Goal: Information Seeking & Learning: Learn about a topic

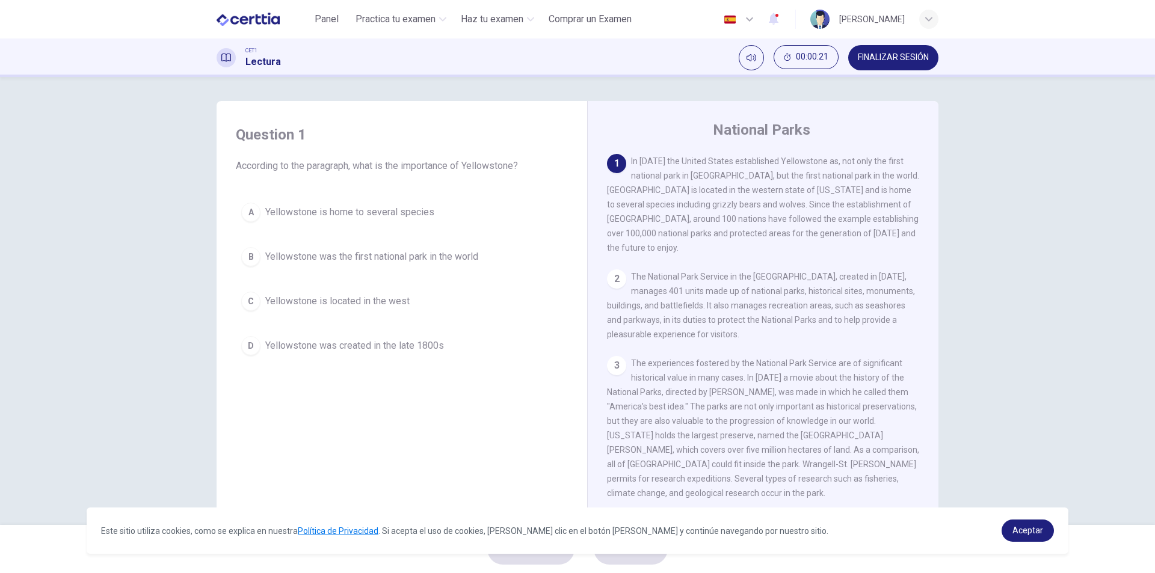
scroll to position [18, 0]
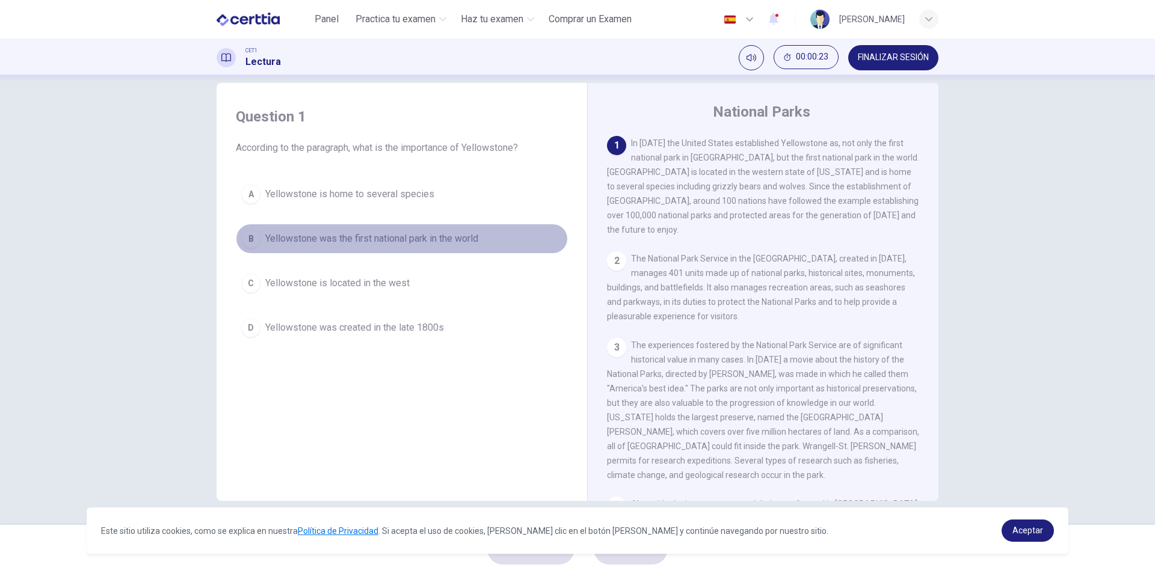
click at [250, 245] on div "B" at bounding box center [250, 238] width 19 height 19
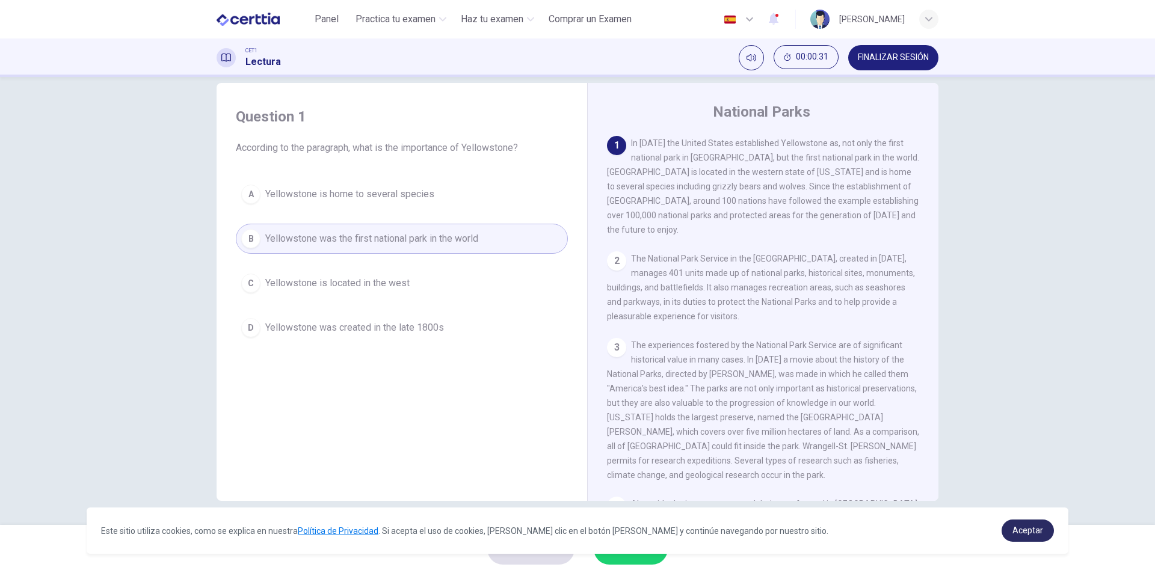
click at [1008, 533] on link "Aceptar" at bounding box center [1027, 531] width 52 height 22
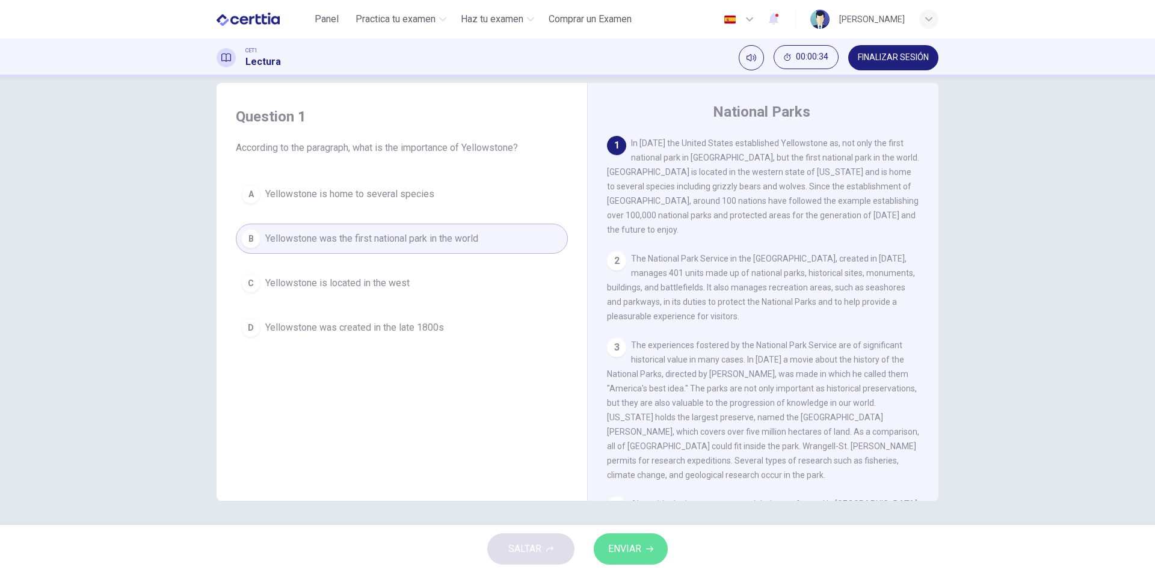
click at [628, 554] on span "ENVIAR" at bounding box center [624, 549] width 33 height 17
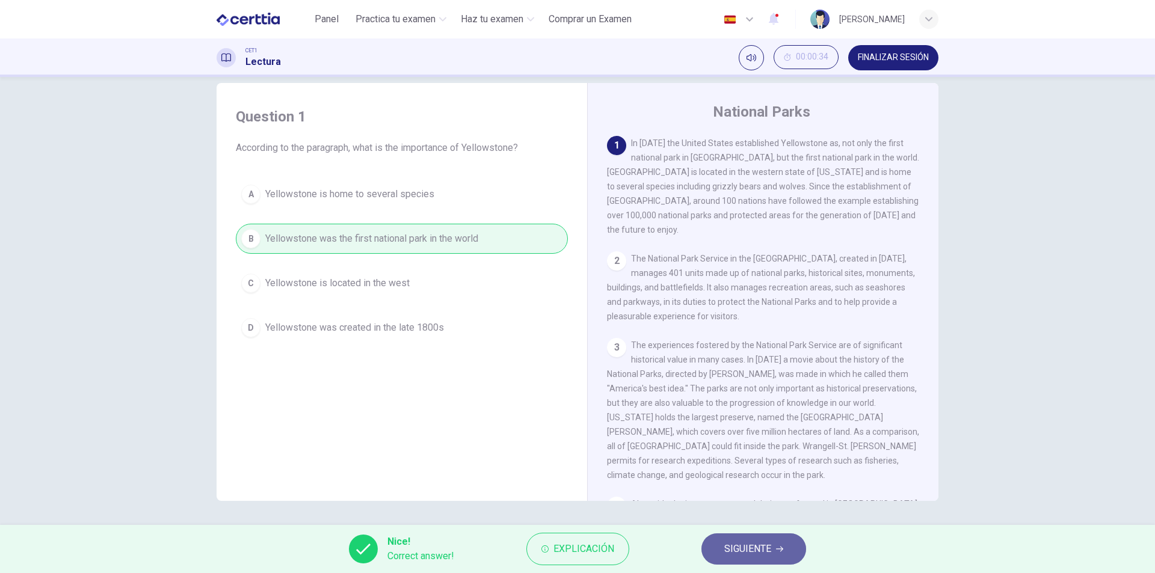
click at [746, 551] on span "SIGUIENTE" at bounding box center [747, 549] width 47 height 17
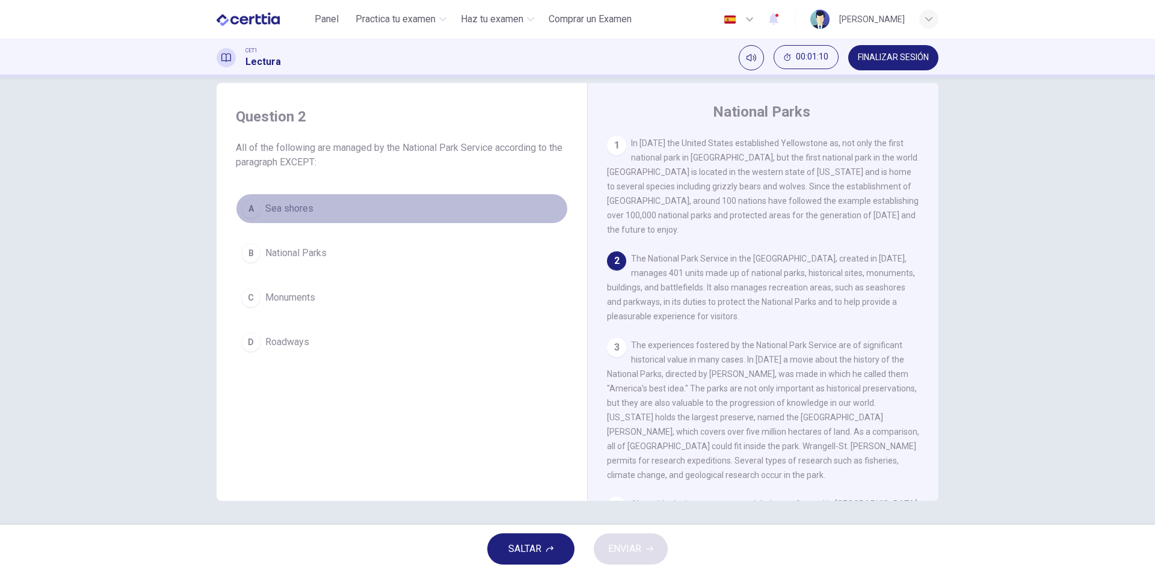
click at [247, 206] on div "A" at bounding box center [250, 208] width 19 height 19
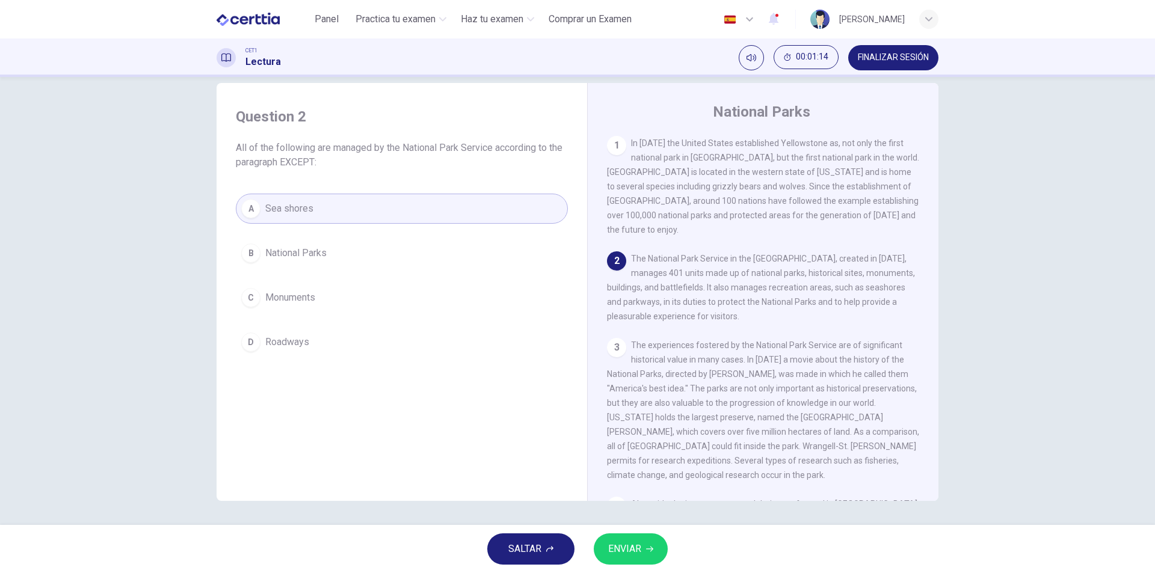
click at [624, 552] on span "ENVIAR" at bounding box center [624, 549] width 33 height 17
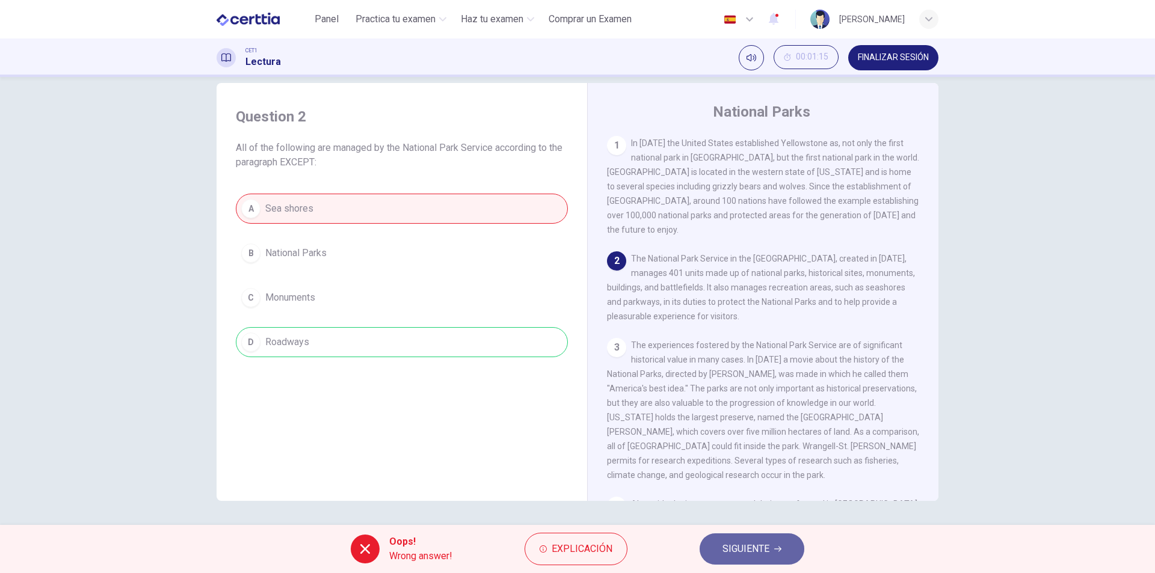
click at [753, 552] on span "SIGUIENTE" at bounding box center [745, 549] width 47 height 17
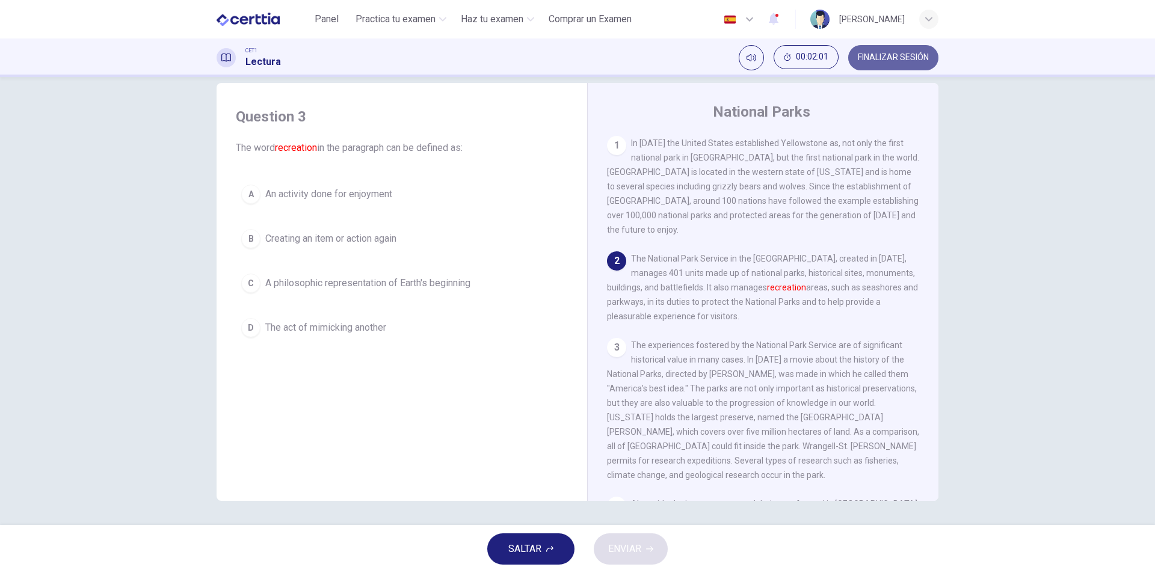
click at [882, 60] on span "FINALIZAR SESIÓN" at bounding box center [893, 58] width 71 height 10
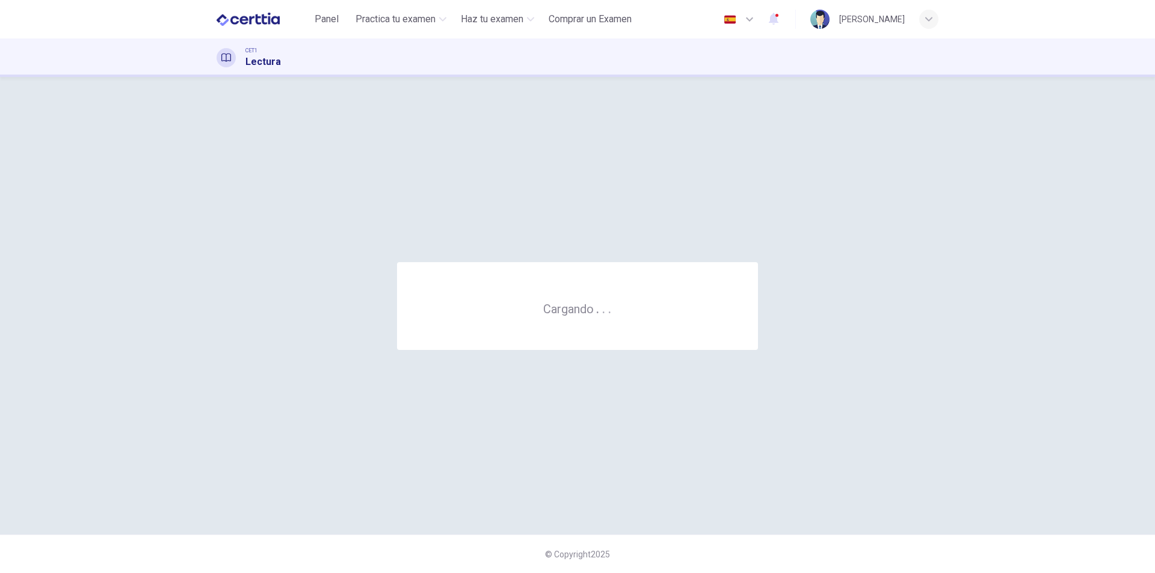
scroll to position [0, 0]
